Goal: Information Seeking & Learning: Compare options

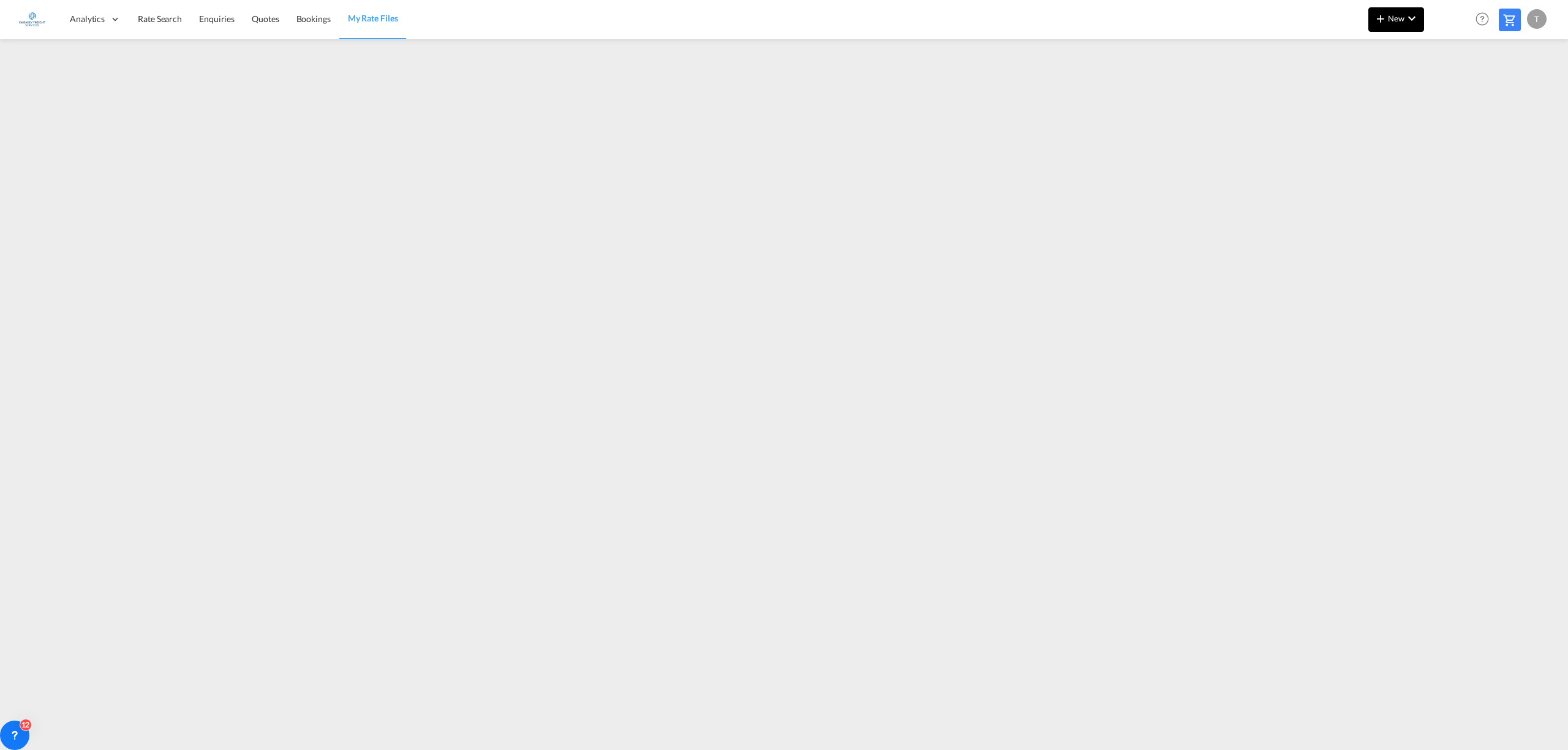
click at [1401, 14] on span "New" at bounding box center [1396, 19] width 46 height 10
click at [1463, 82] on div "Ratesheet" at bounding box center [1462, 92] width 45 height 31
click at [153, 14] on span "Rate Search" at bounding box center [160, 19] width 44 height 11
click at [167, 22] on span "Rate Search" at bounding box center [160, 18] width 45 height 11
